Goal: Navigation & Orientation: Find specific page/section

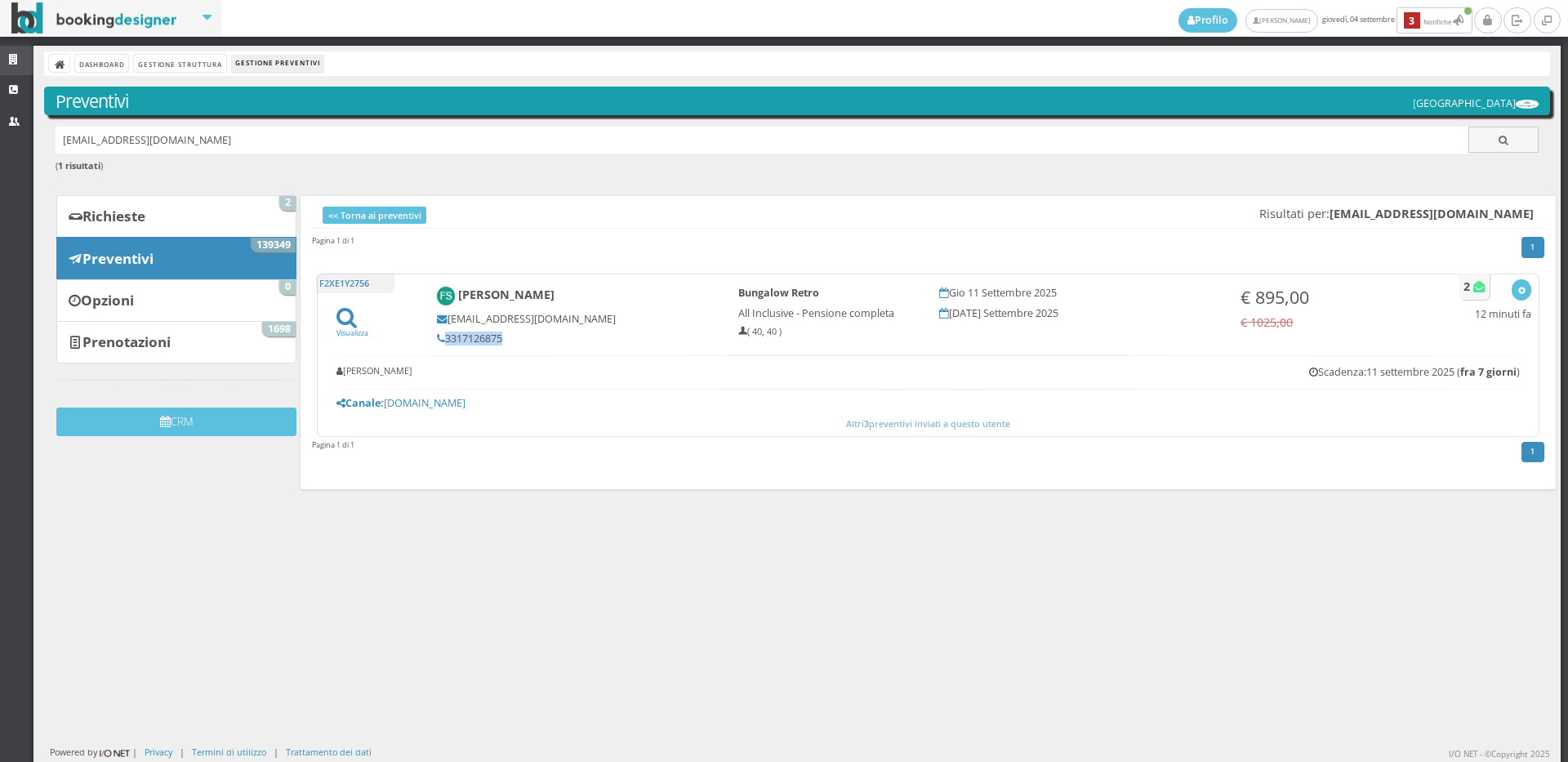
click at [19, 64] on icon at bounding box center [15, 60] width 13 height 11
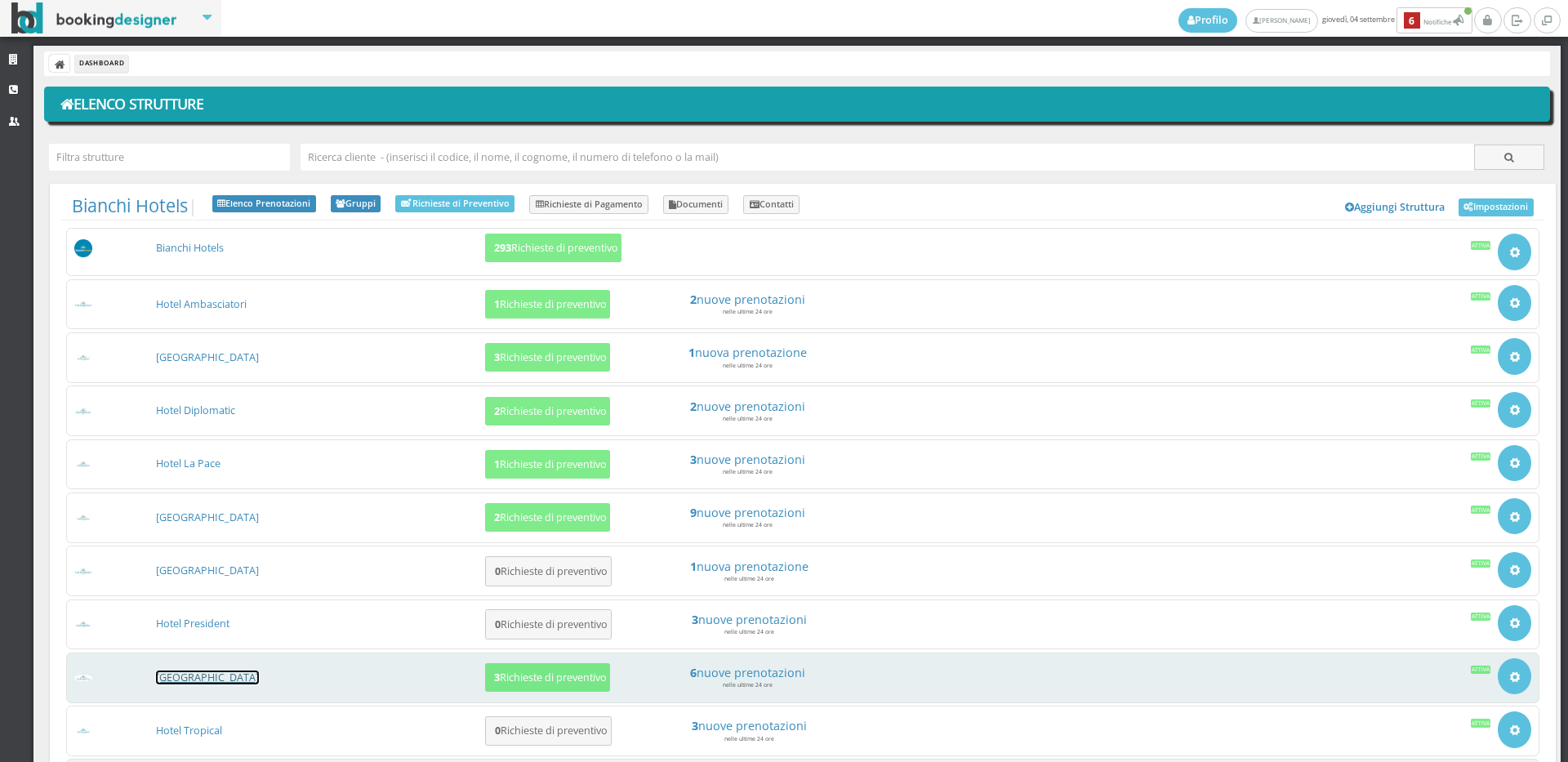
click at [227, 678] on link "[GEOGRAPHIC_DATA]" at bounding box center [207, 677] width 102 height 14
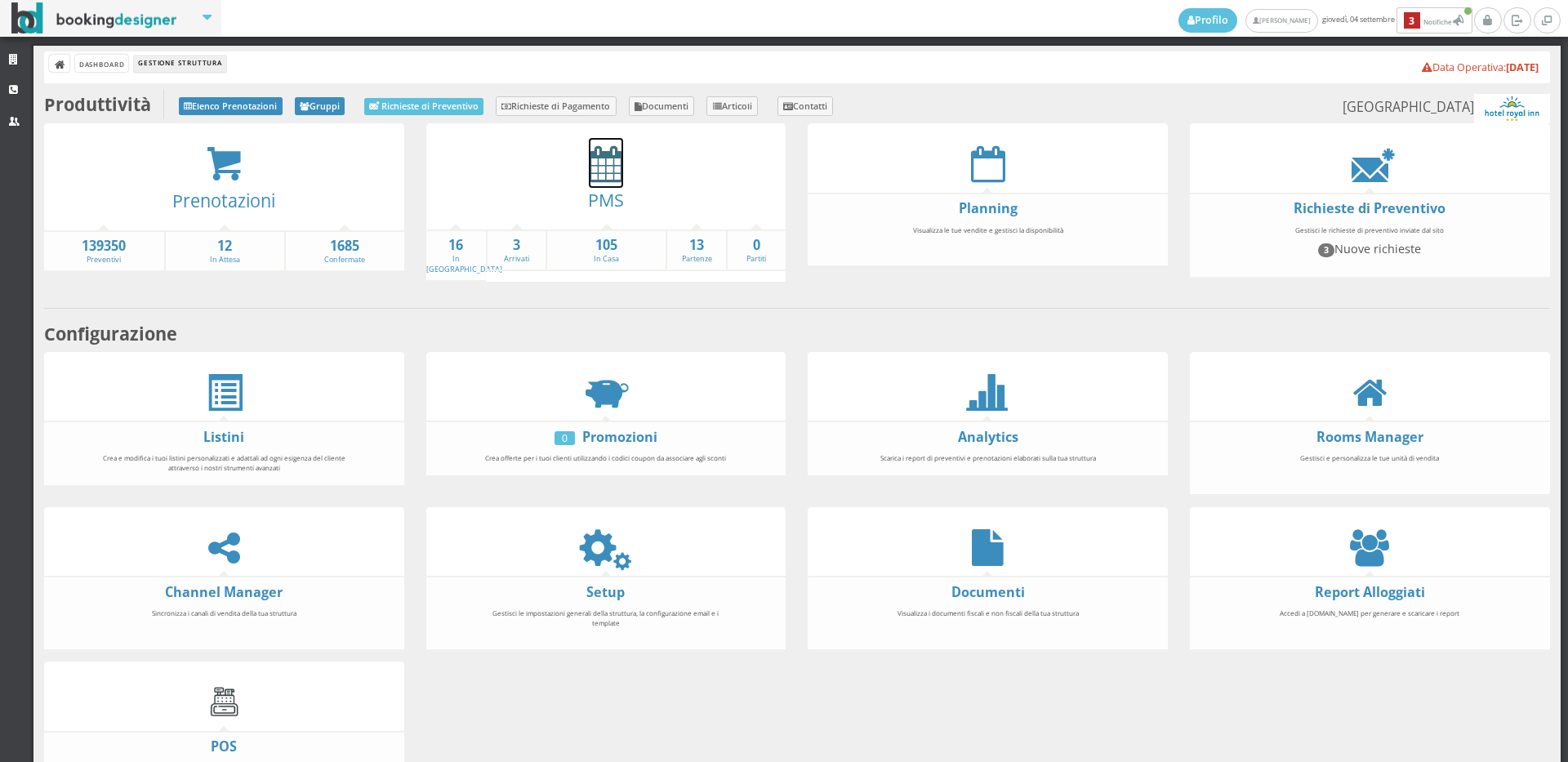
click at [589, 164] on icon at bounding box center [606, 163] width 34 height 36
